Goal: Task Accomplishment & Management: Complete application form

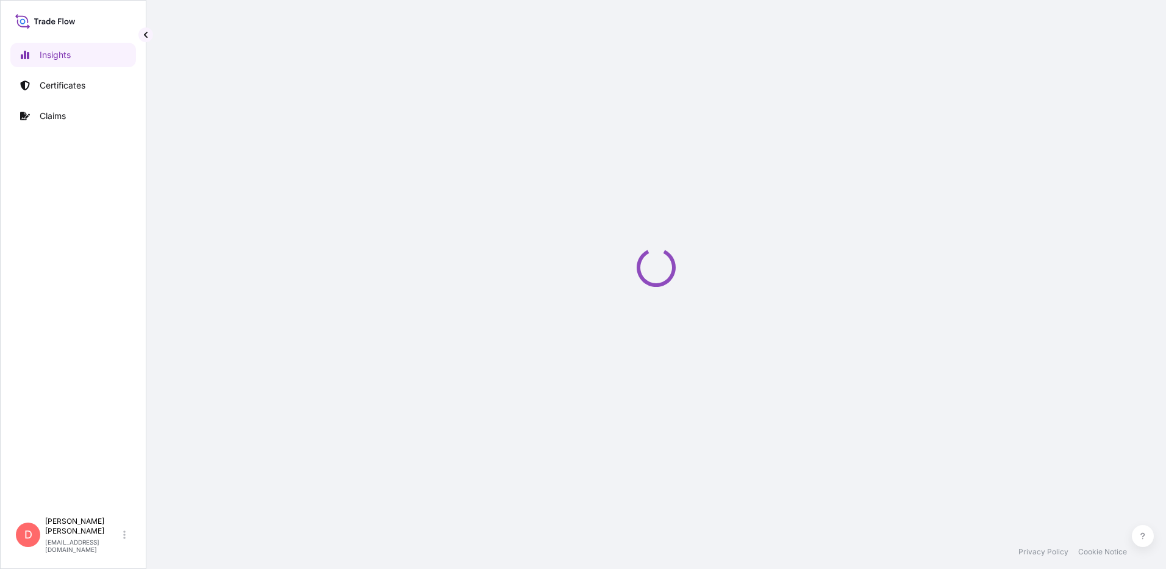
select select "2025"
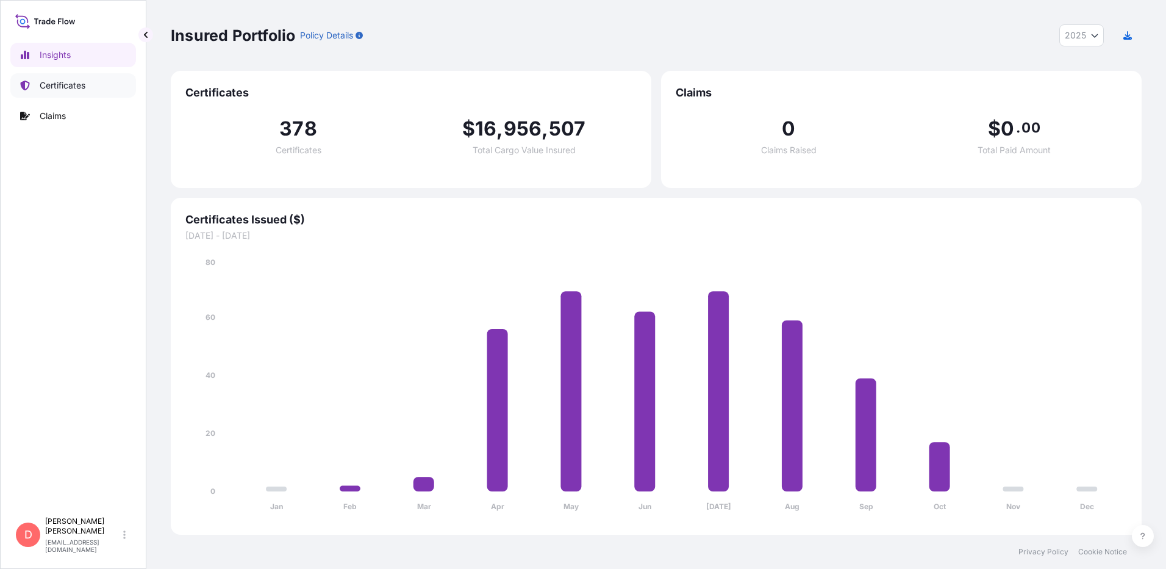
click at [48, 89] on p "Certificates" at bounding box center [63, 85] width 46 height 12
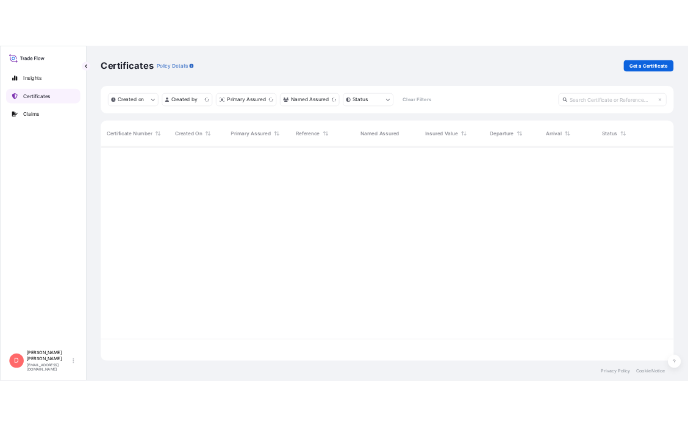
scroll to position [361, 962]
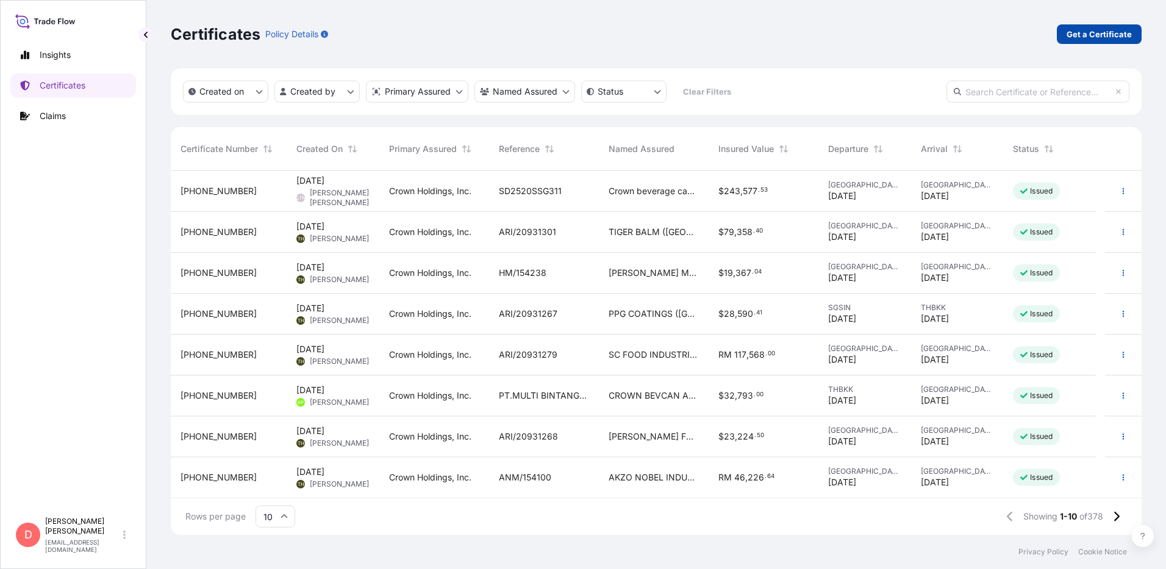
click at [1086, 34] on p "Get a Certificate" at bounding box center [1099, 34] width 65 height 12
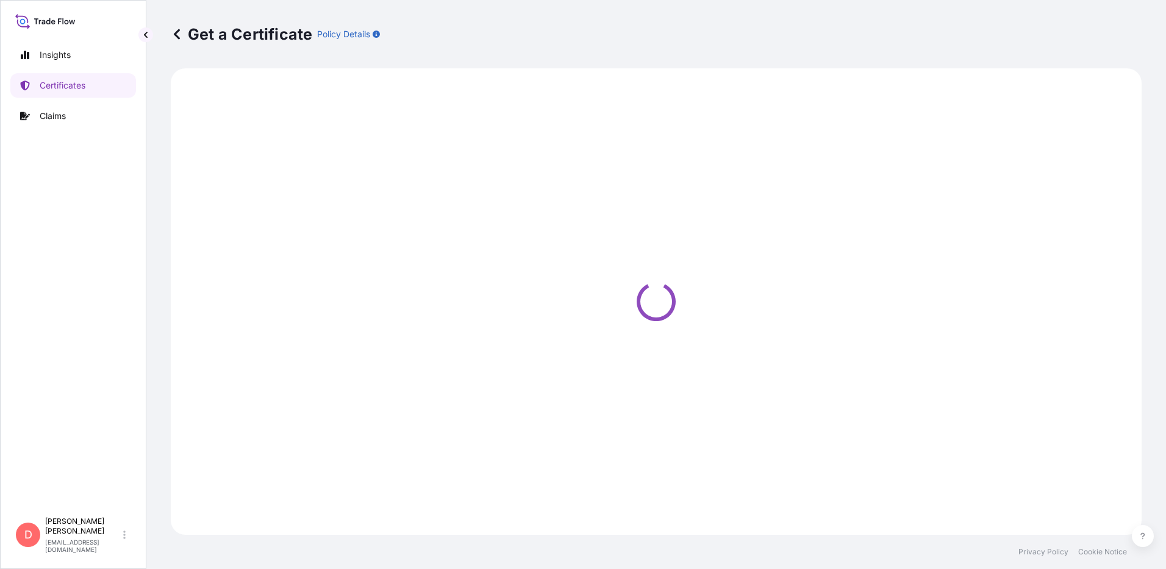
select select "Sea"
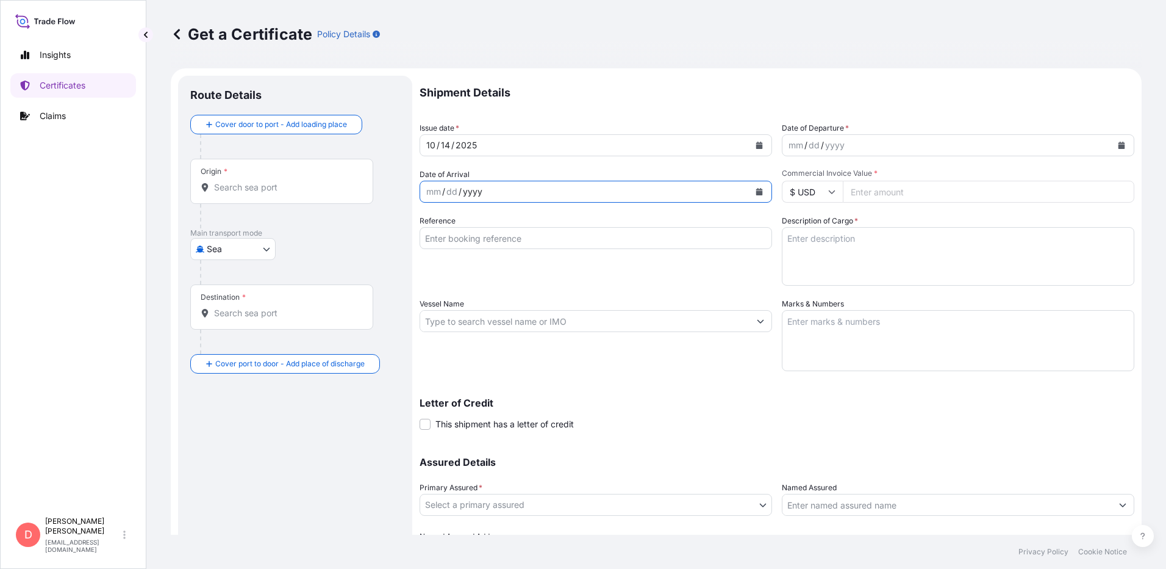
click at [483, 191] on div "yyyy" at bounding box center [473, 191] width 22 height 15
click at [252, 187] on input "Origin *" at bounding box center [286, 187] width 144 height 12
type input "DEHAM - [GEOGRAPHIC_DATA], [GEOGRAPHIC_DATA]"
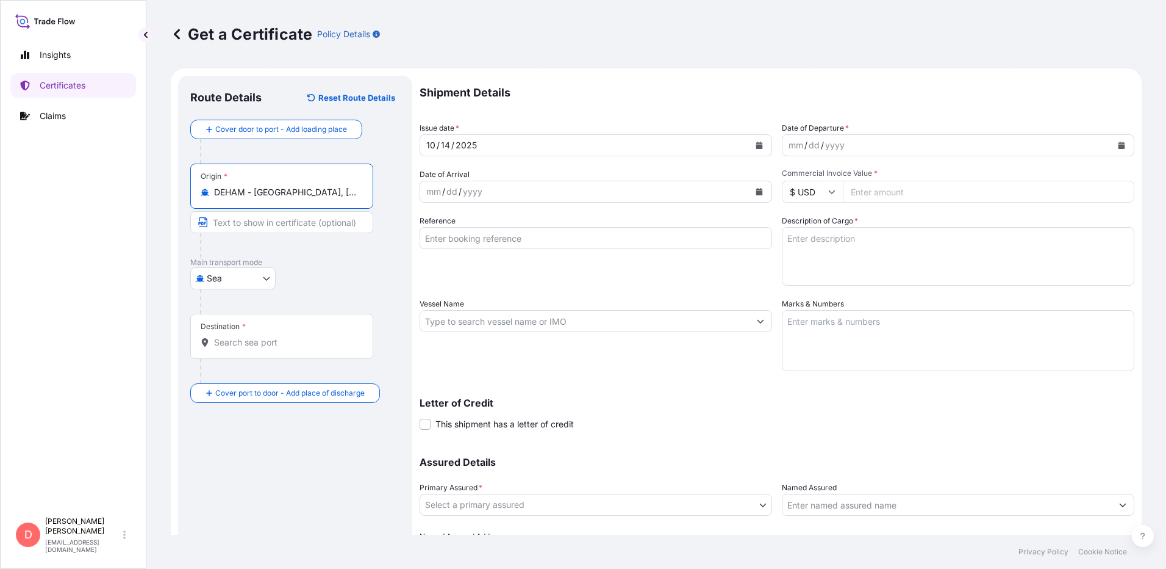
click at [249, 344] on input "Destination *" at bounding box center [286, 342] width 144 height 12
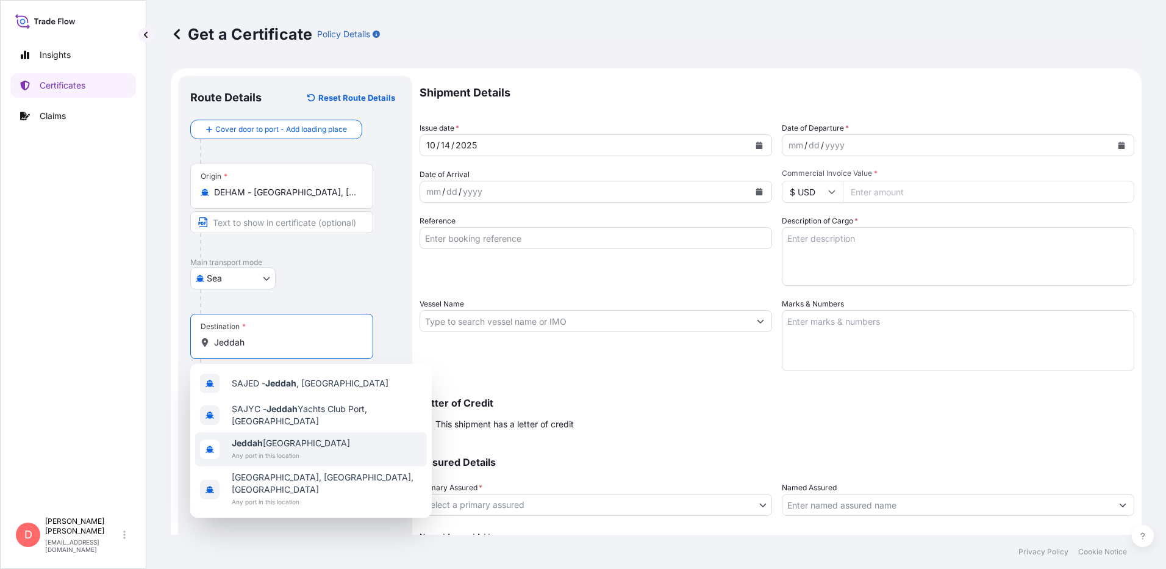
click at [299, 443] on span "Jeddah [GEOGRAPHIC_DATA]" at bounding box center [291, 443] width 118 height 12
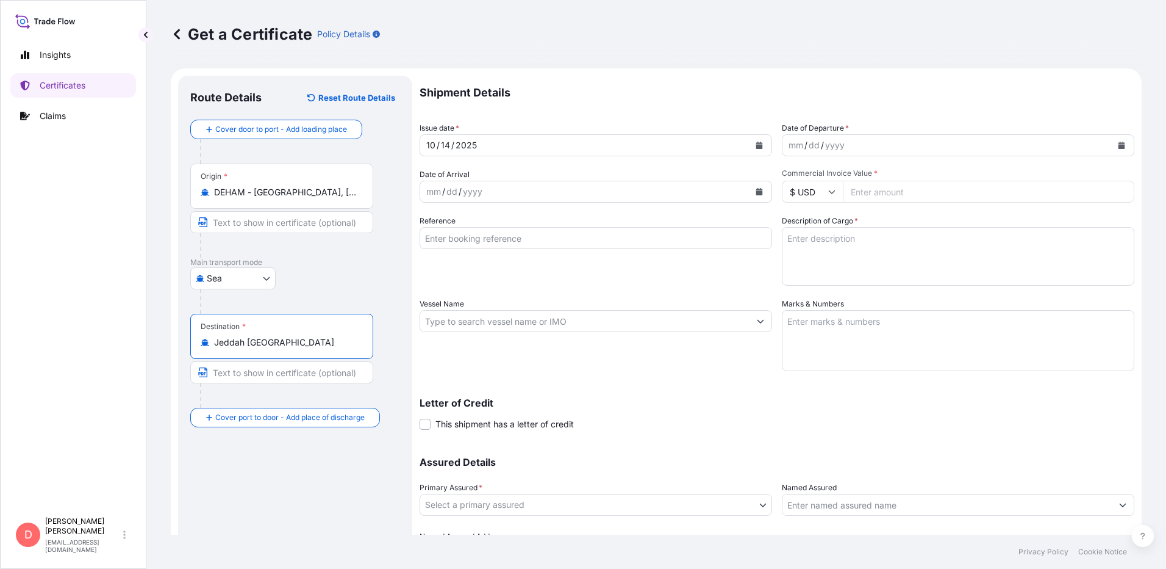
type input "Jeddah [GEOGRAPHIC_DATA]"
click at [486, 192] on div "mm / dd / yyyy" at bounding box center [584, 192] width 329 height 22
click at [436, 192] on div "mm" at bounding box center [433, 191] width 17 height 15
drag, startPoint x: 440, startPoint y: 191, endPoint x: 411, endPoint y: 191, distance: 29.3
click at [411, 191] on form "Route Details Reset Route Details Cover door to port - Add loading place Place …" at bounding box center [656, 336] width 971 height 537
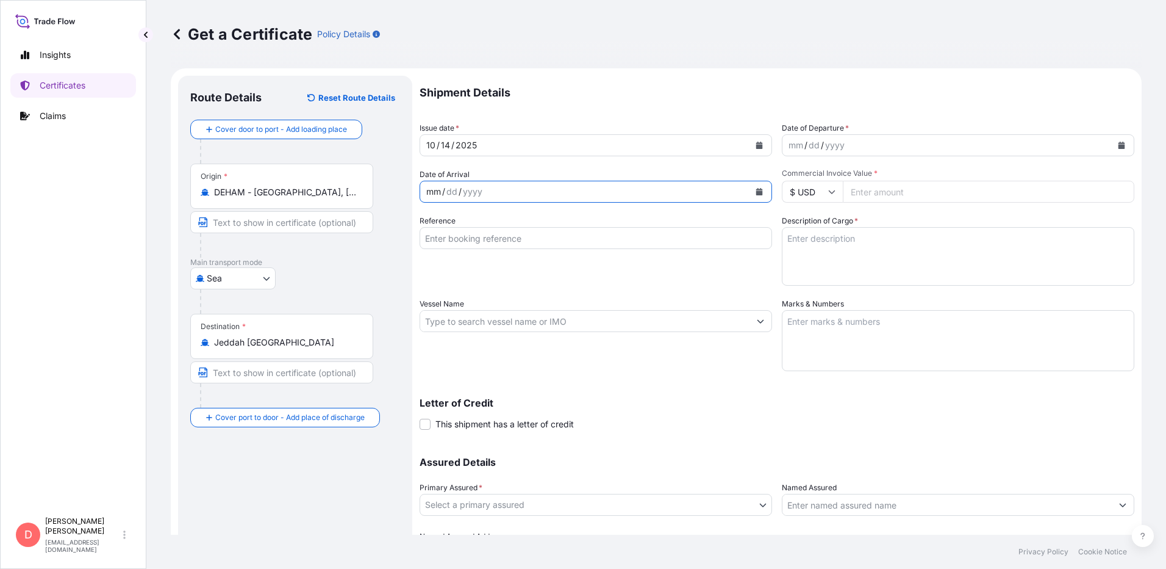
click at [642, 139] on div "[DATE]" at bounding box center [584, 145] width 329 height 22
click at [838, 143] on div "yyyy" at bounding box center [835, 145] width 22 height 15
click at [802, 151] on div "mm / dd / yyyy" at bounding box center [947, 145] width 329 height 22
click at [508, 191] on div "mm / dd / yyyy" at bounding box center [584, 192] width 329 height 22
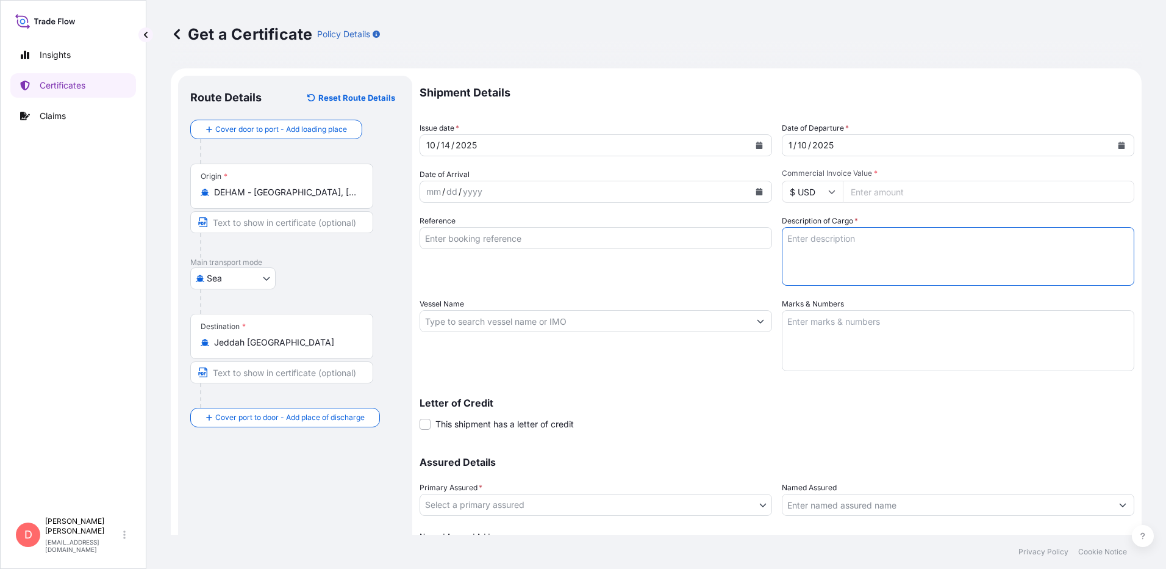
click at [832, 251] on textarea "Description of Cargo *" at bounding box center [958, 256] width 353 height 59
type textarea "STAPLES FOR CARTON STAPLING"
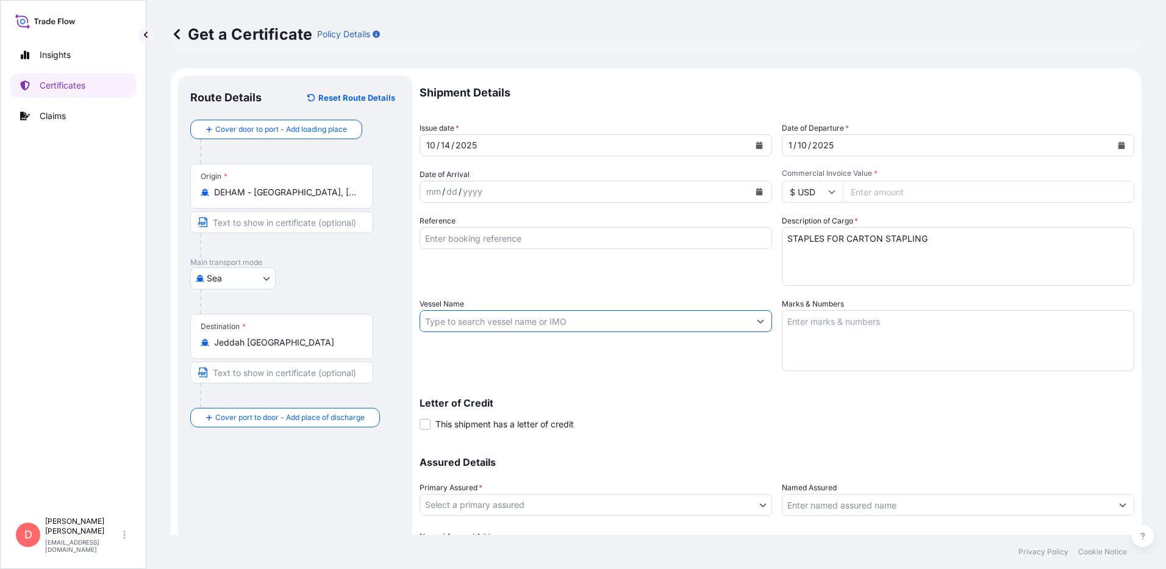
click at [473, 321] on input "Vessel Name" at bounding box center [584, 321] width 329 height 22
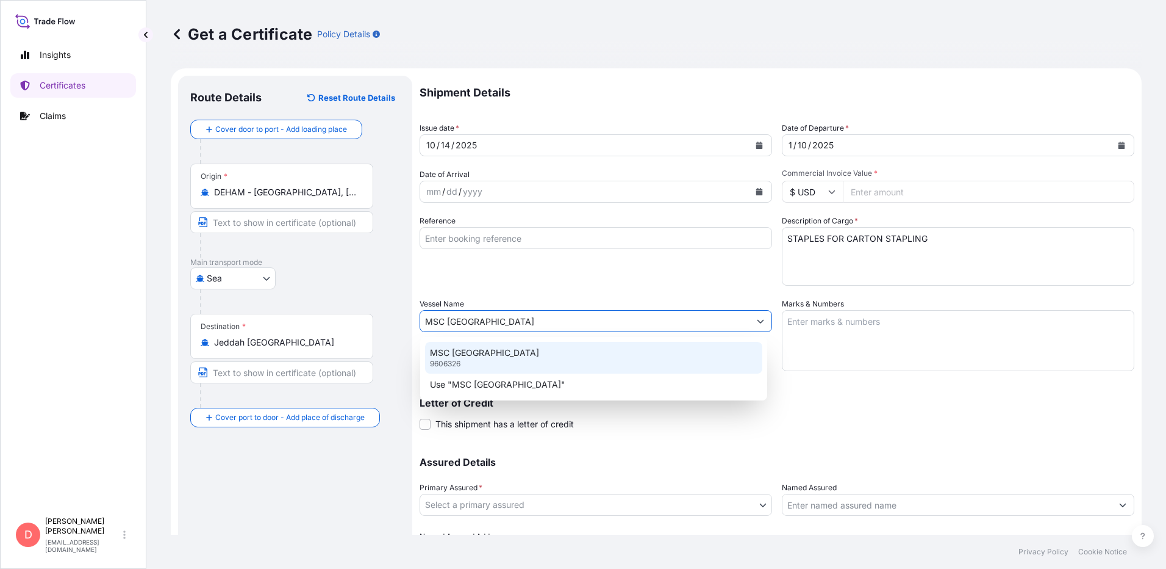
click at [497, 359] on div "MSC ISTANBUL 9606326" at bounding box center [593, 358] width 337 height 32
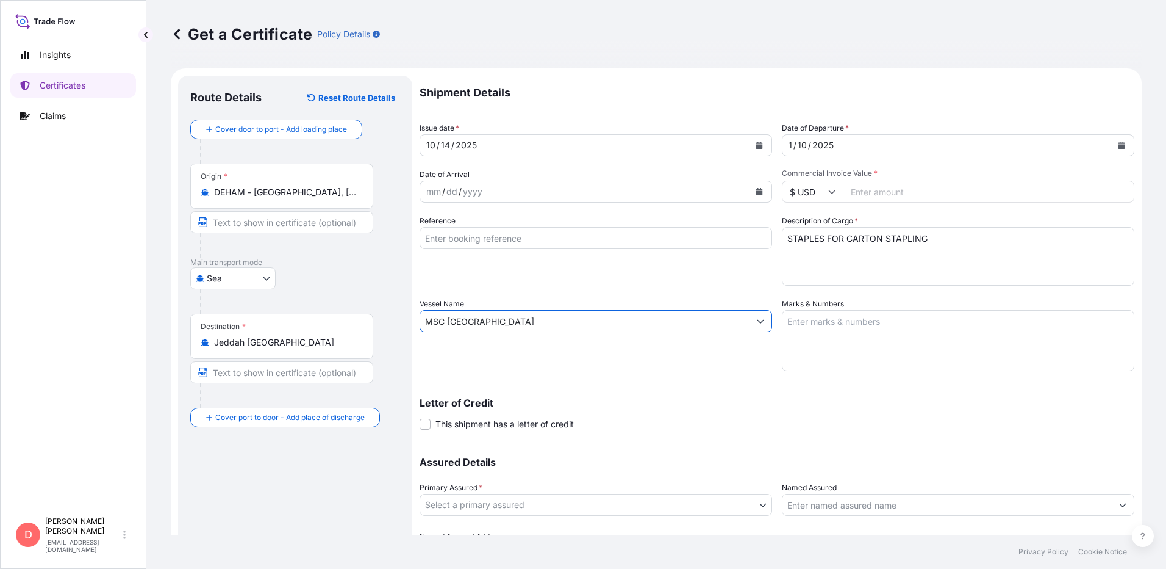
click at [513, 321] on input "MSC [GEOGRAPHIC_DATA]" at bounding box center [584, 321] width 329 height 22
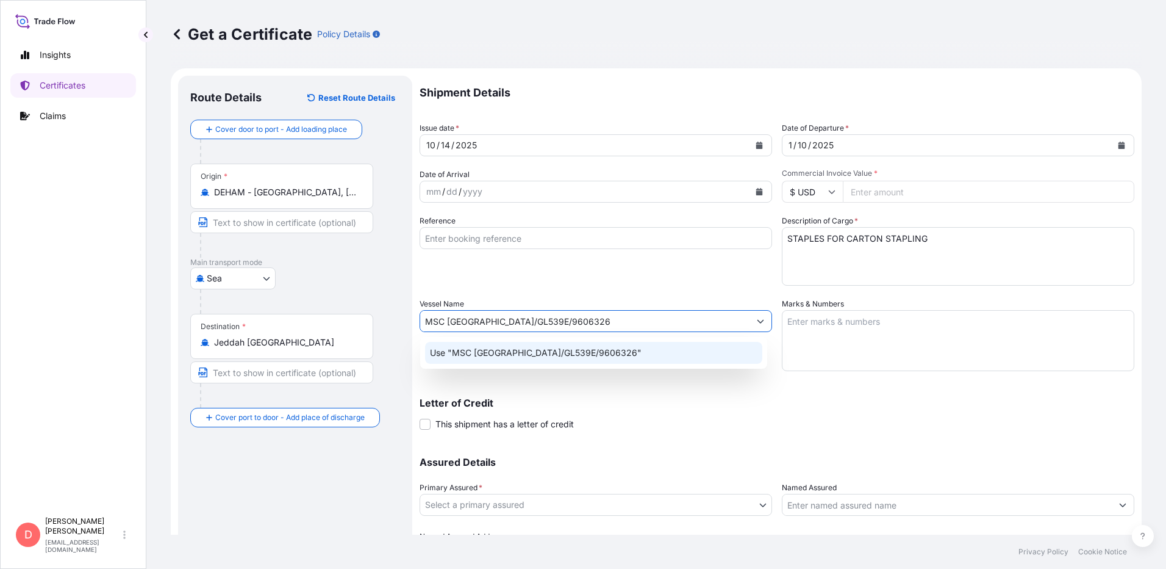
click at [543, 351] on p "Use "MSC [GEOGRAPHIC_DATA]/GL539E/9606326"" at bounding box center [536, 352] width 212 height 12
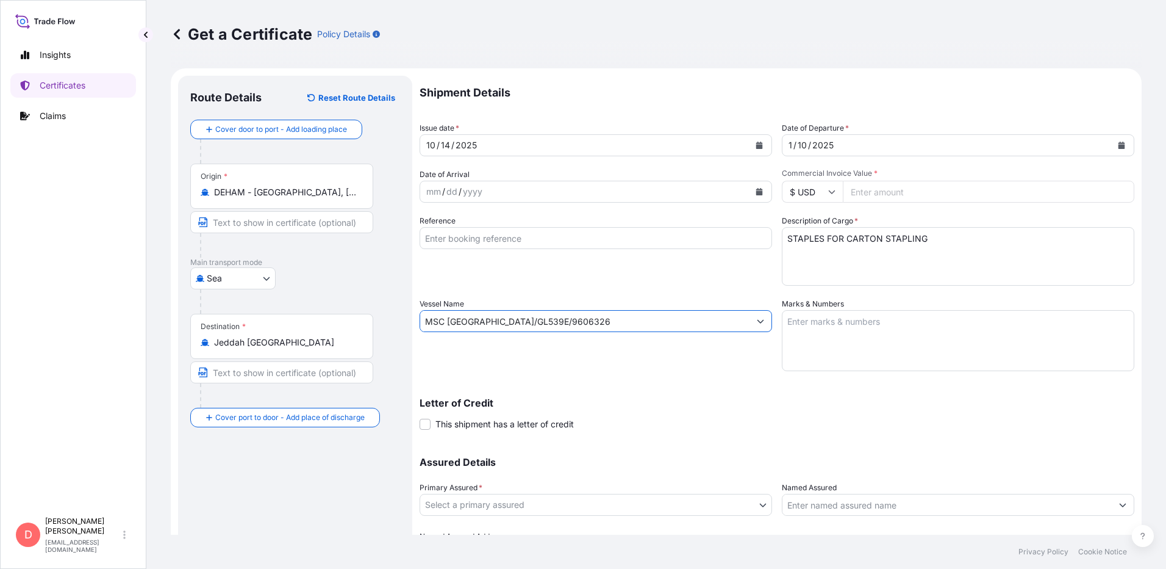
type input "MSC [GEOGRAPHIC_DATA]/GL539E/9606326"
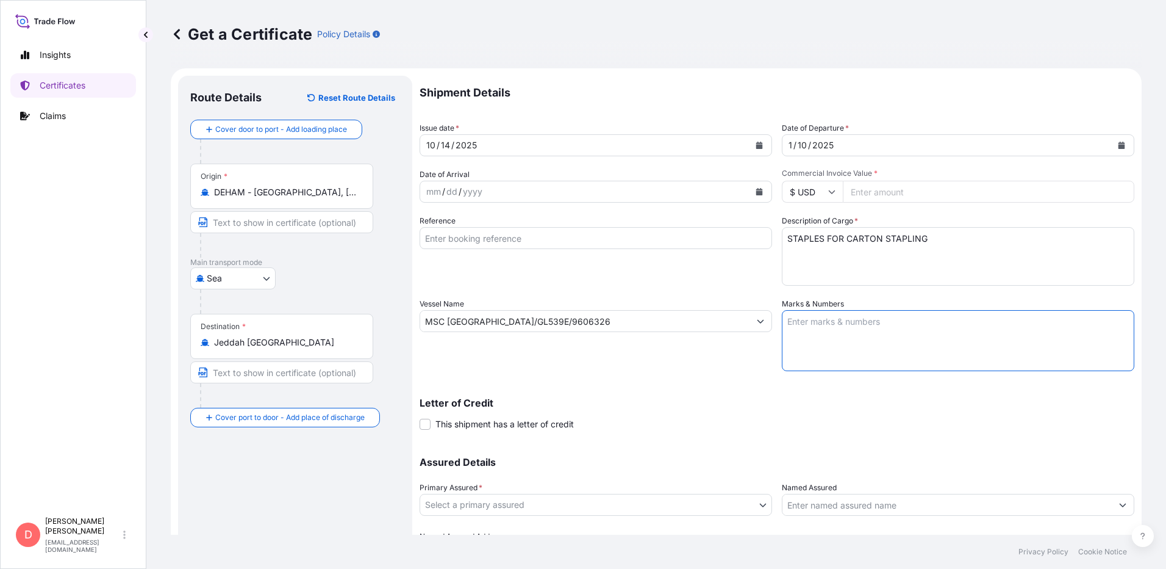
click at [816, 325] on textarea "Marks & Numbers" at bounding box center [958, 340] width 353 height 61
type textarea "M"
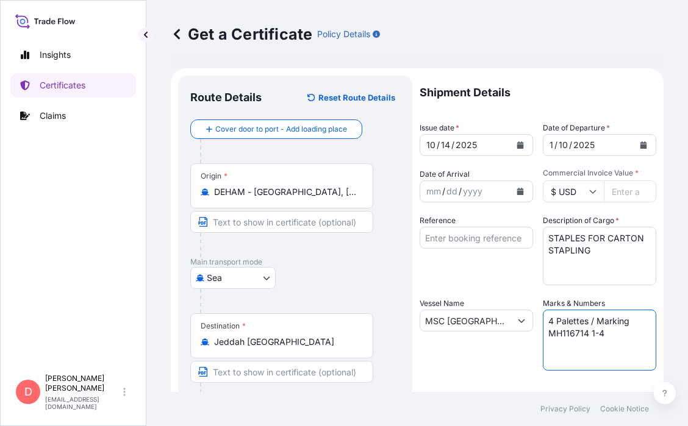
type textarea "4 Palettes / Marking MH116714 1-4"
click at [437, 237] on input "Reference" at bounding box center [476, 238] width 113 height 22
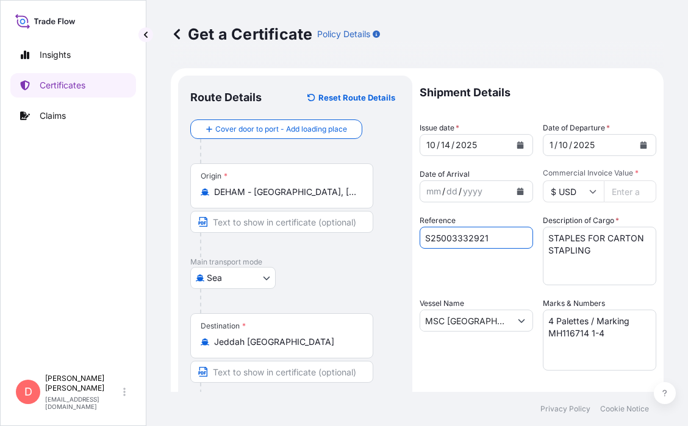
type input "S25003332921"
click at [590, 194] on icon at bounding box center [592, 191] width 7 height 7
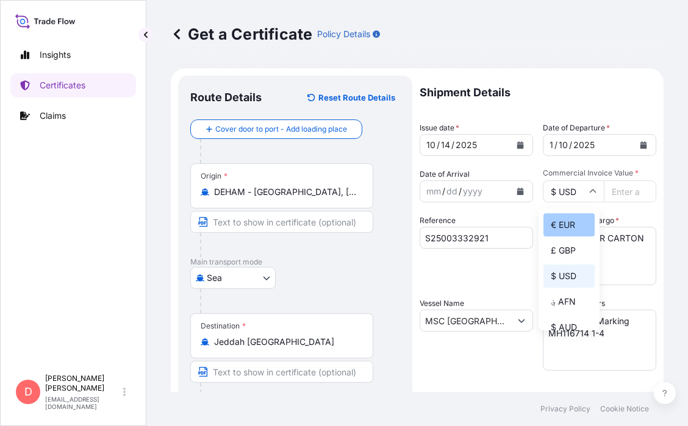
click at [570, 223] on div "€ EUR" at bounding box center [568, 224] width 51 height 23
type input "€ EUR"
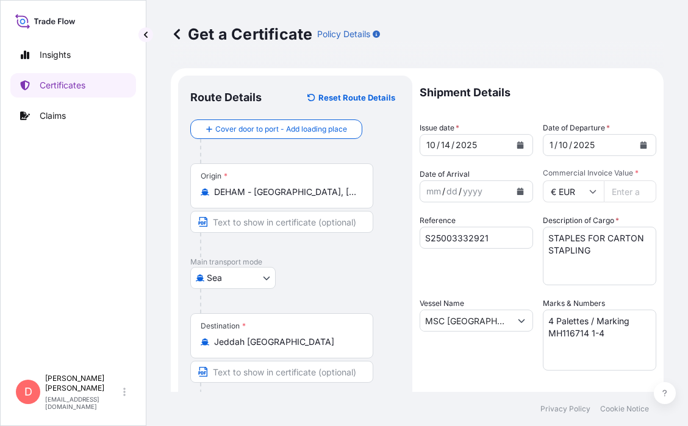
click at [616, 192] on input "Commercial Invoice Value *" at bounding box center [630, 192] width 52 height 22
type input "28348.63"
click at [437, 194] on div "mm" at bounding box center [433, 191] width 17 height 15
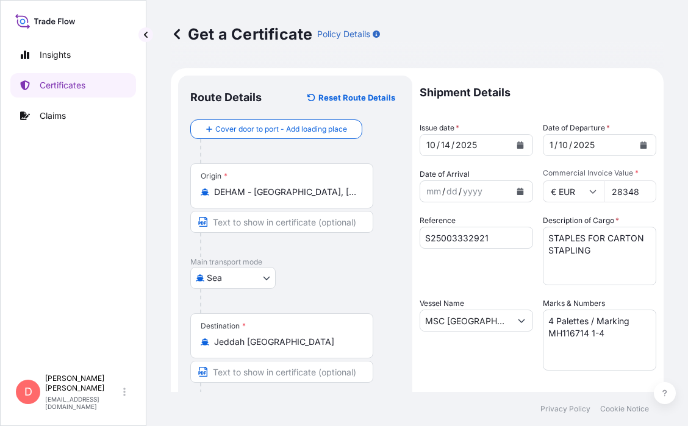
click at [459, 192] on div "/" at bounding box center [460, 191] width 3 height 15
click at [489, 149] on div "[DATE]" at bounding box center [465, 145] width 90 height 22
click at [423, 145] on div "[DATE]" at bounding box center [465, 145] width 90 height 22
click at [562, 148] on div "10" at bounding box center [564, 145] width 12 height 15
click at [548, 144] on div "[DATE]" at bounding box center [588, 145] width 90 height 22
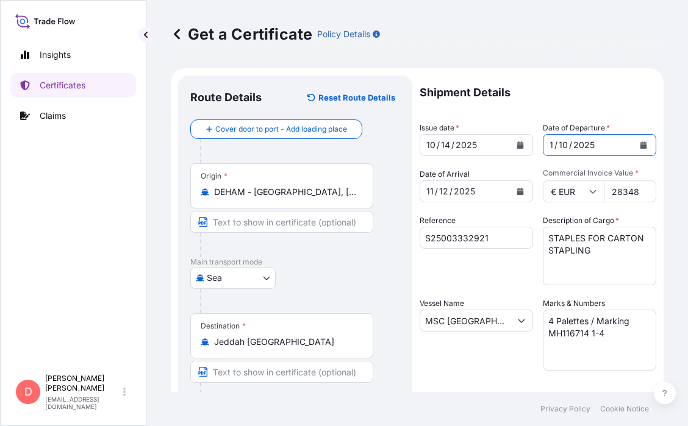
click at [572, 140] on div "2025" at bounding box center [584, 145] width 24 height 15
click at [634, 146] on button "Calendar" at bounding box center [644, 145] width 20 height 20
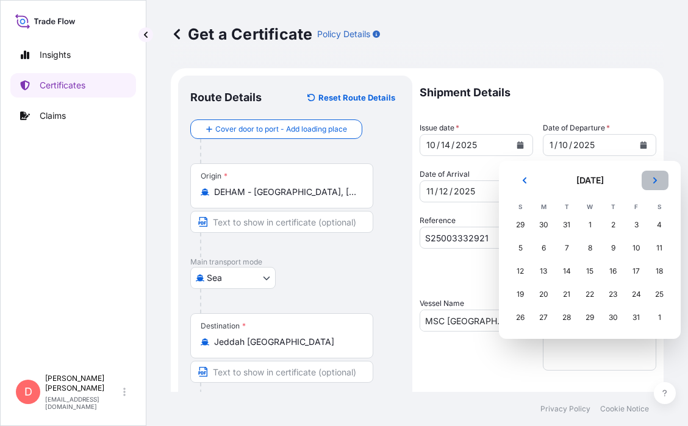
click at [650, 182] on button "Next" at bounding box center [655, 181] width 27 height 20
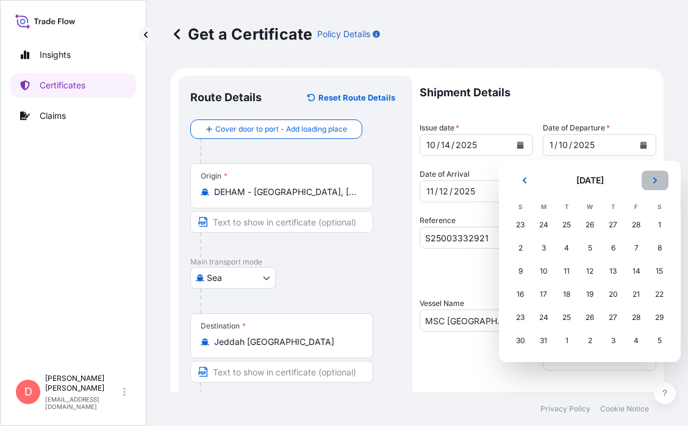
click at [650, 182] on button "Next" at bounding box center [655, 181] width 27 height 20
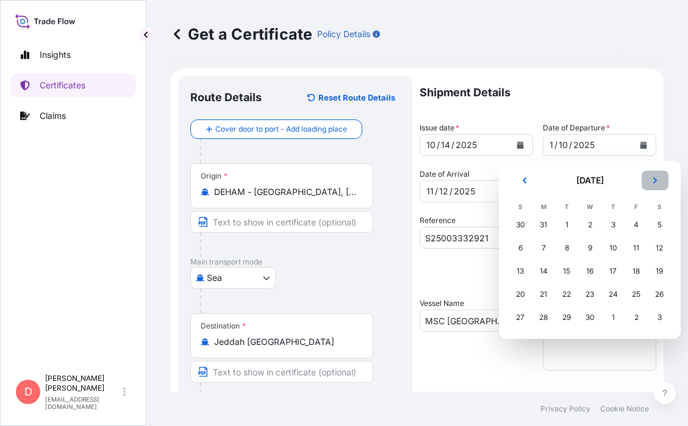
click at [650, 182] on button "Next" at bounding box center [655, 181] width 27 height 20
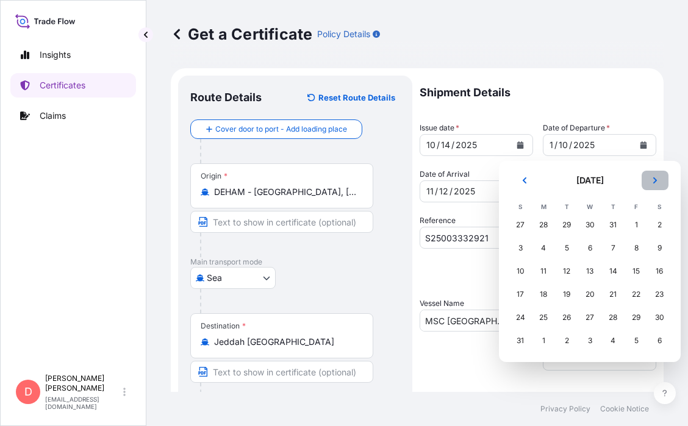
click at [650, 182] on button "Next" at bounding box center [655, 181] width 27 height 20
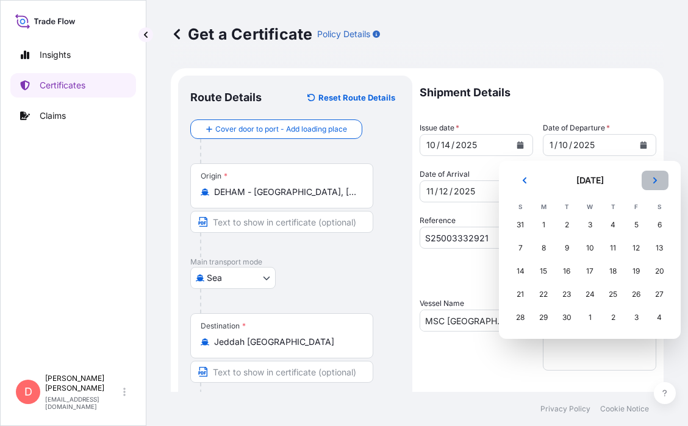
click at [650, 182] on button "Next" at bounding box center [655, 181] width 27 height 20
click at [593, 226] on div "1" at bounding box center [590, 225] width 22 height 22
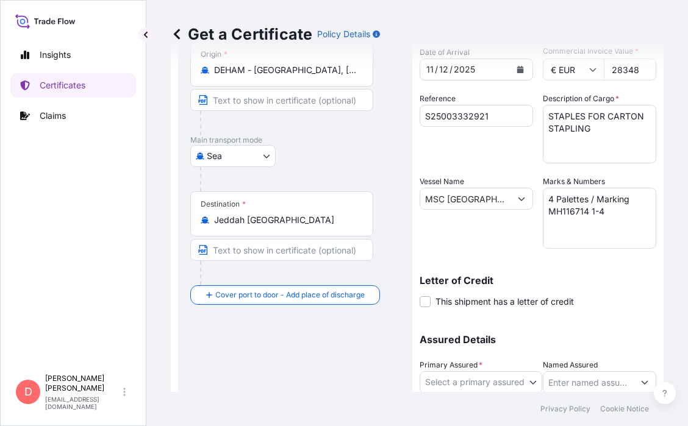
scroll to position [213, 0]
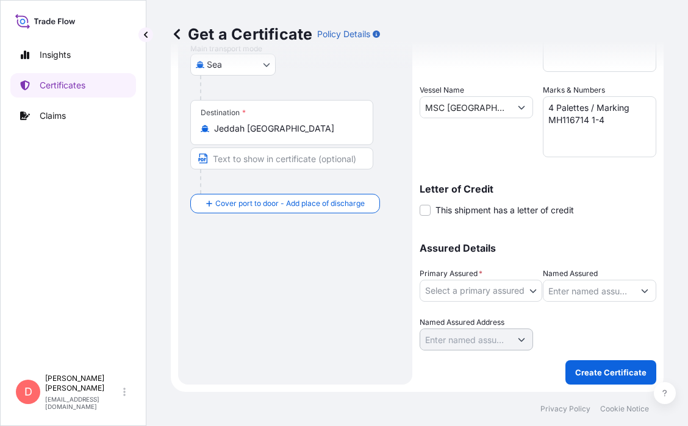
click at [533, 292] on body "Insights Certificates Claims D [PERSON_NAME] [PERSON_NAME][EMAIL_ADDRESS][DOMAI…" at bounding box center [344, 213] width 688 height 426
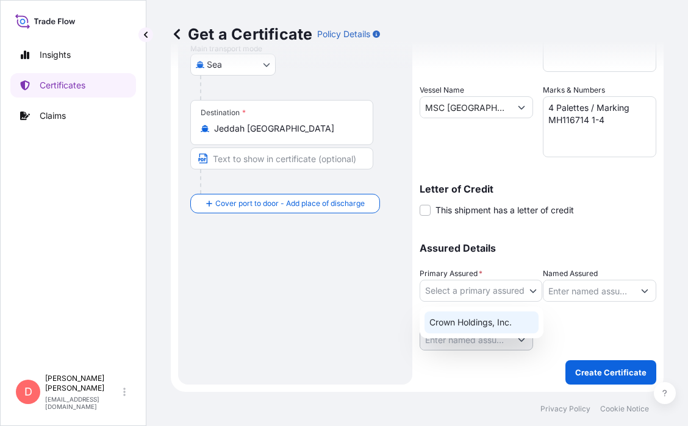
click at [511, 321] on div "Crown Holdings, Inc." at bounding box center [482, 323] width 114 height 22
select select "31483"
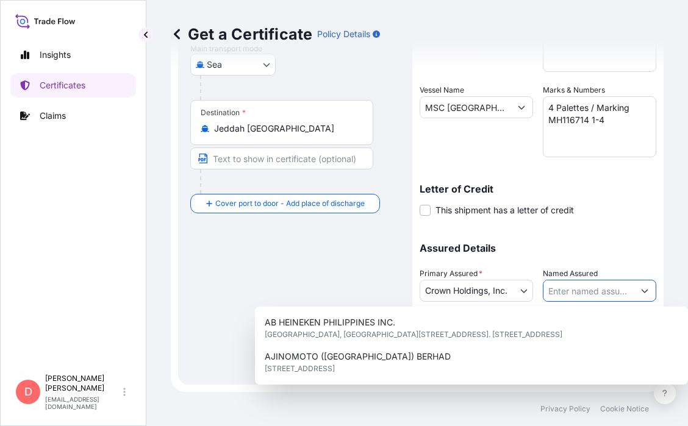
click at [641, 291] on icon "Show suggestions" at bounding box center [644, 290] width 7 height 7
click at [634, 290] on button "Show suggestions" at bounding box center [645, 291] width 22 height 22
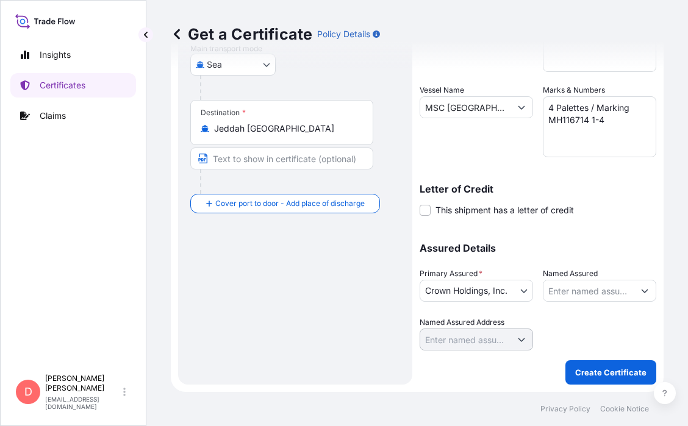
click at [551, 293] on input "Named Assured" at bounding box center [588, 291] width 90 height 22
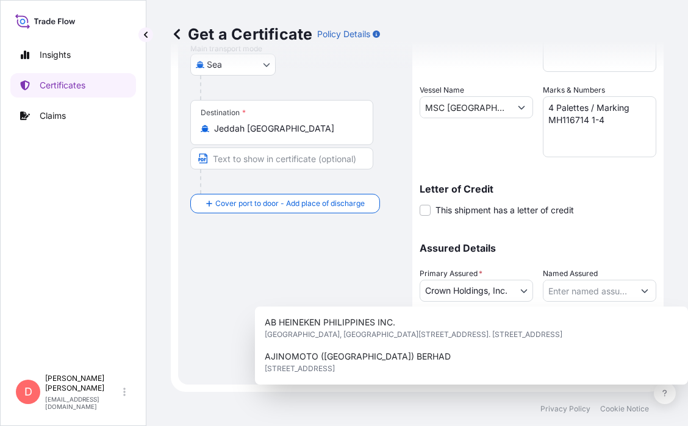
click at [589, 237] on div "Assured Details Primary Assured * Crown Holdings, Inc. Crown Holdings, Inc. Nam…" at bounding box center [538, 290] width 237 height 122
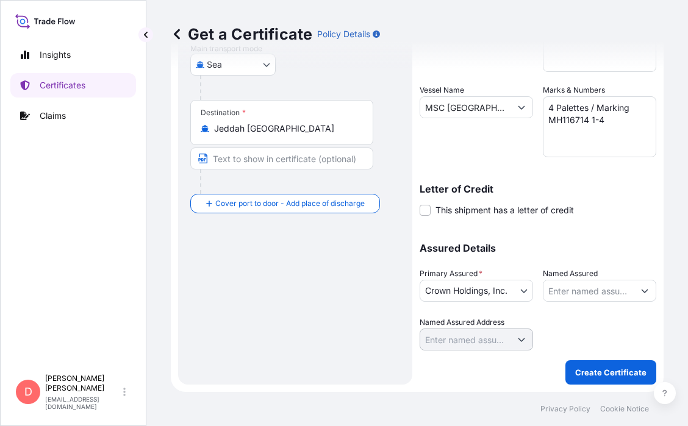
click at [574, 290] on input "Named Assured" at bounding box center [588, 291] width 90 height 22
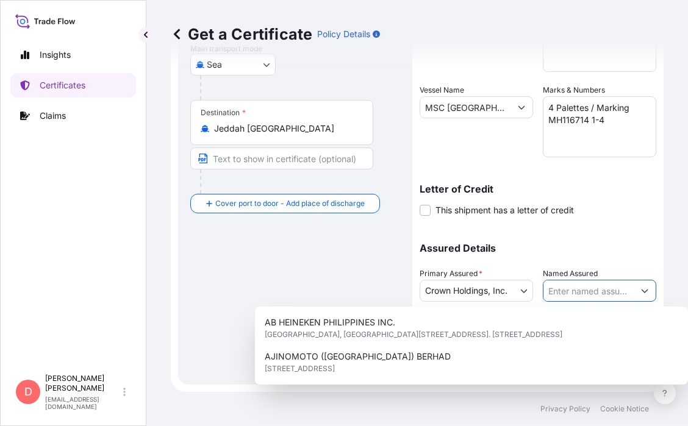
click at [629, 255] on div "Assured Details Primary Assured * Crown Holdings, Inc. Crown Holdings, Inc. Nam…" at bounding box center [538, 290] width 237 height 122
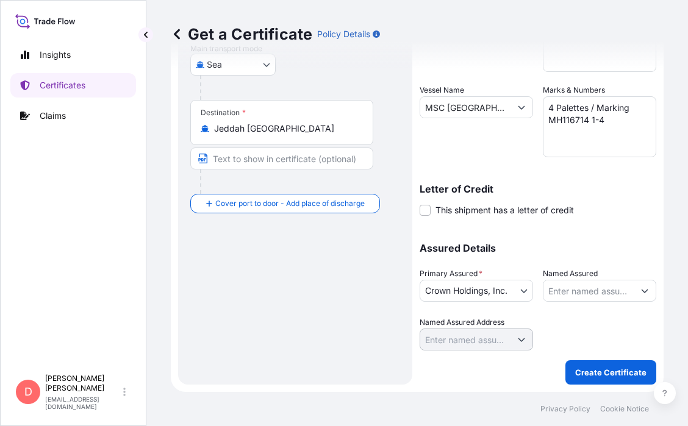
click at [515, 293] on body "15 options available. Insights Certificates Claims D [PERSON_NAME] [PERSON_NAME…" at bounding box center [344, 213] width 688 height 426
click at [581, 293] on input "Named Assured" at bounding box center [588, 291] width 90 height 22
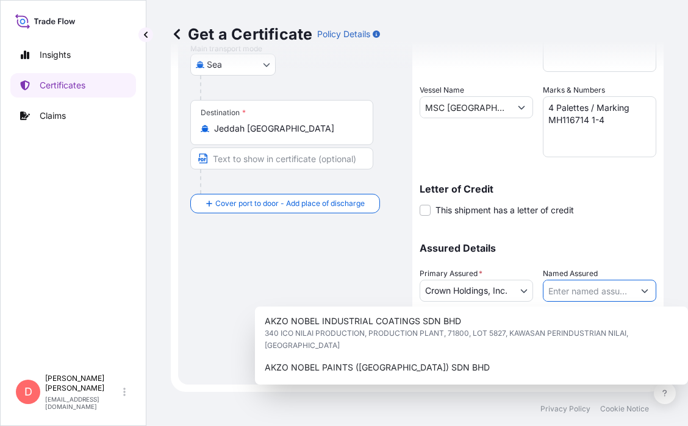
scroll to position [9, 0]
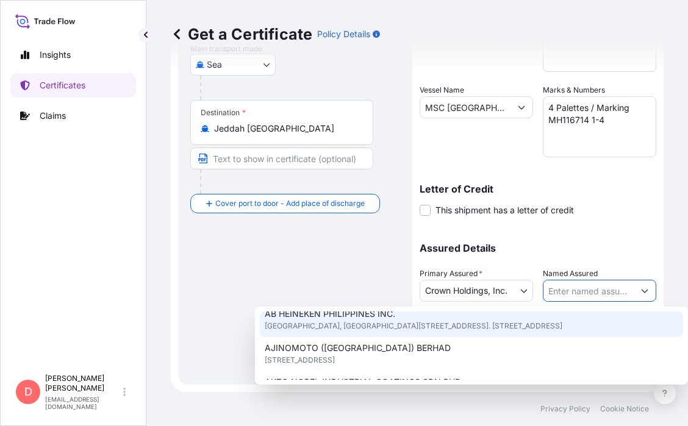
click at [557, 296] on input "Named Assured" at bounding box center [588, 291] width 90 height 22
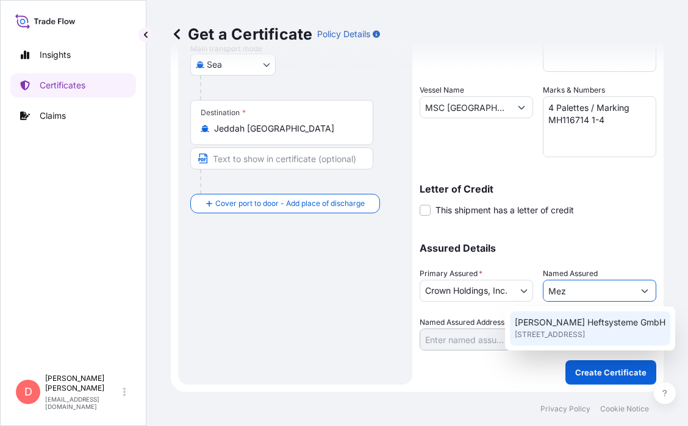
click at [536, 324] on span "[PERSON_NAME] Heftsysteme GmbH" at bounding box center [590, 323] width 151 height 12
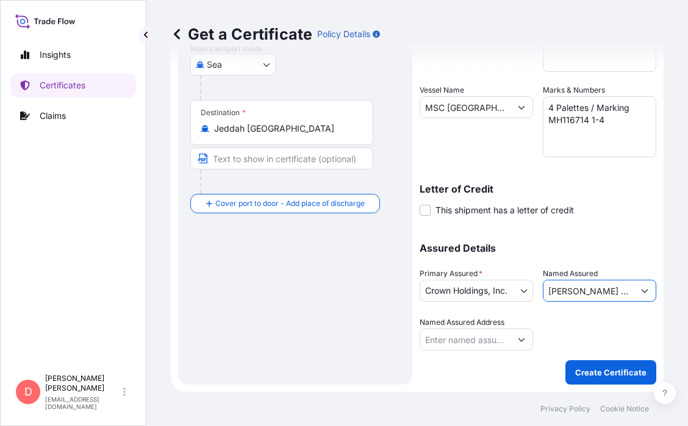
type input "[PERSON_NAME] Heftsysteme GmbH"
click at [469, 340] on input "Named Assured Address" at bounding box center [465, 340] width 90 height 22
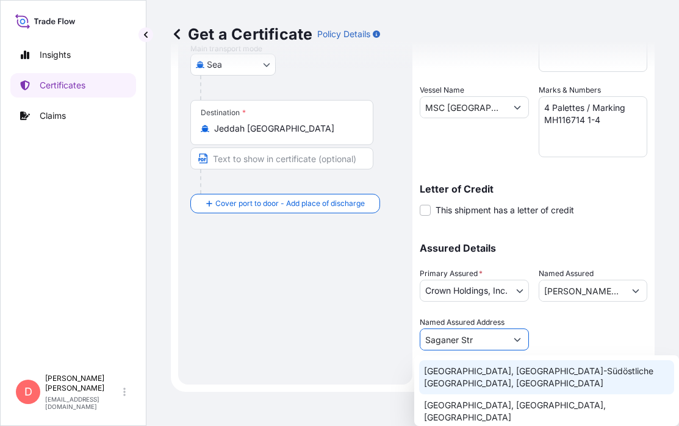
click at [575, 386] on div "[GEOGRAPHIC_DATA], [GEOGRAPHIC_DATA]-Südöstliche [GEOGRAPHIC_DATA], [GEOGRAPHIC…" at bounding box center [546, 378] width 255 height 34
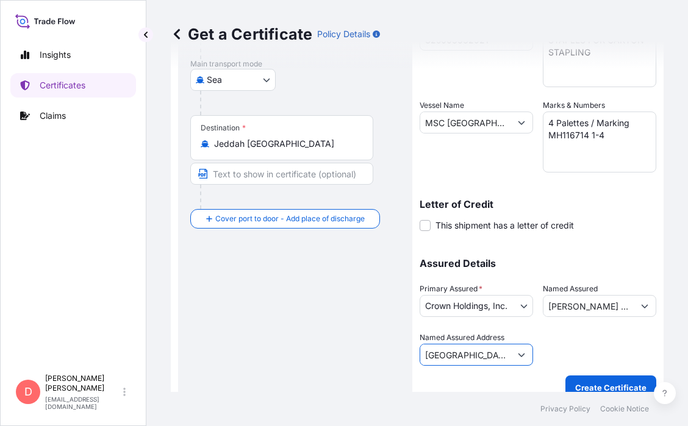
scroll to position [213, 0]
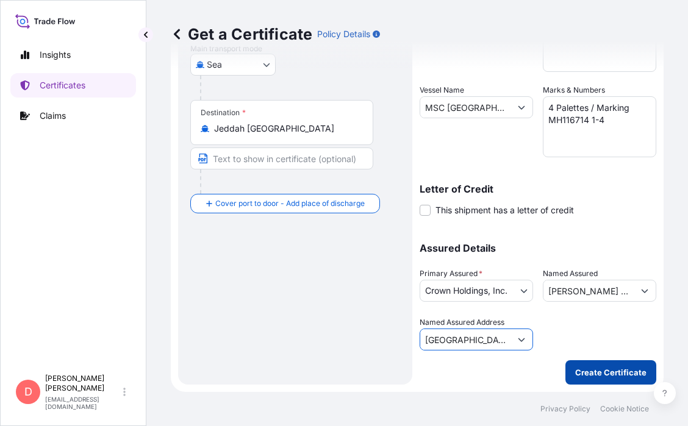
type input "[GEOGRAPHIC_DATA], [GEOGRAPHIC_DATA]-Südöstliche [GEOGRAPHIC_DATA], [GEOGRAPHIC…"
click at [607, 375] on p "Create Certificate" at bounding box center [610, 373] width 71 height 12
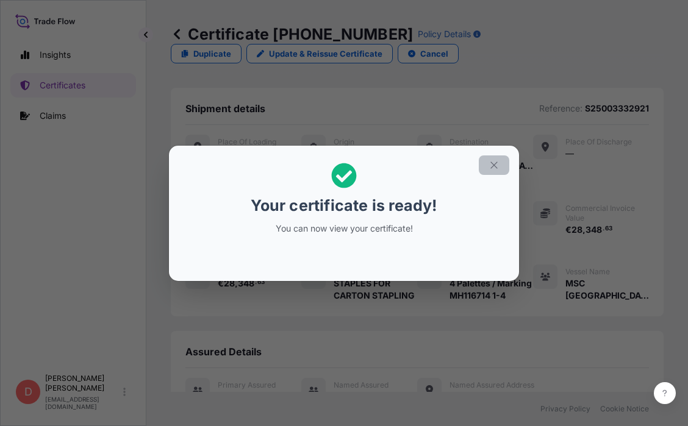
click at [492, 165] on icon "button" at bounding box center [494, 165] width 11 height 11
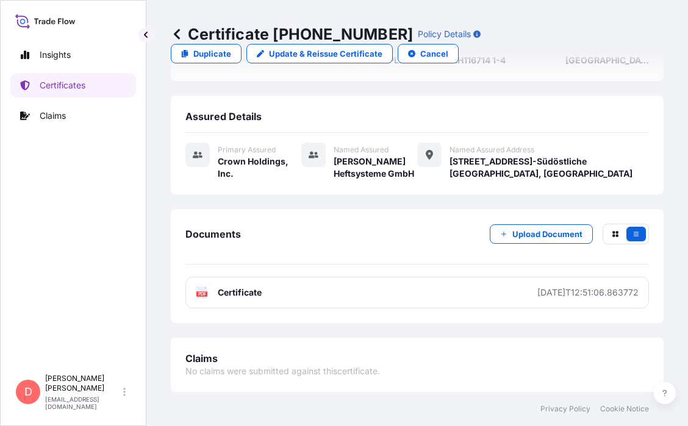
scroll to position [239, 0]
click at [551, 240] on p "Upload Document" at bounding box center [547, 234] width 70 height 12
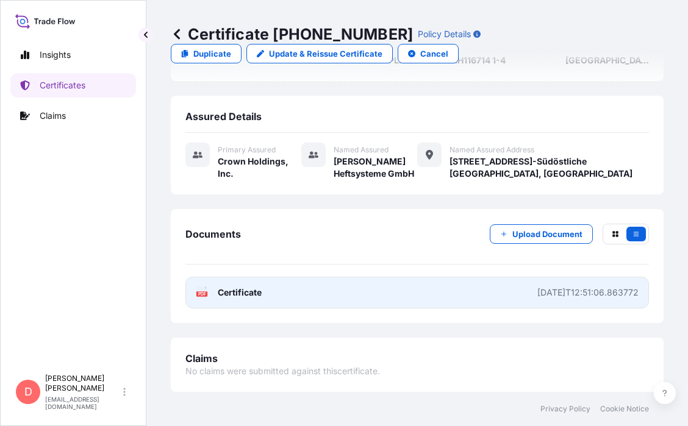
click at [254, 299] on span "Certificate" at bounding box center [240, 293] width 44 height 12
